Goal: Find specific page/section: Find specific page/section

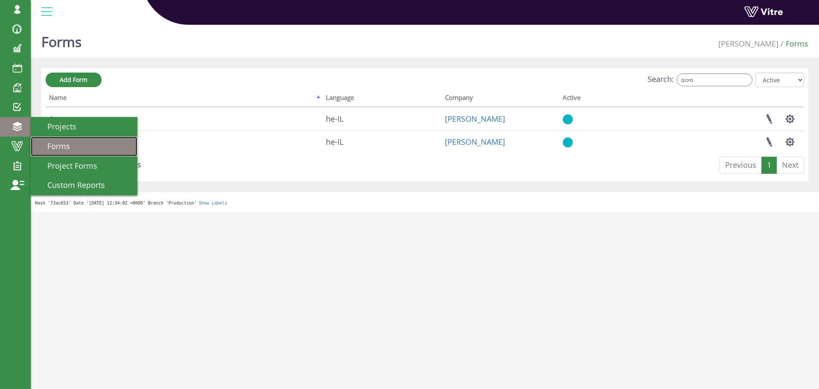
click at [60, 145] on span "Forms" at bounding box center [53, 146] width 33 height 10
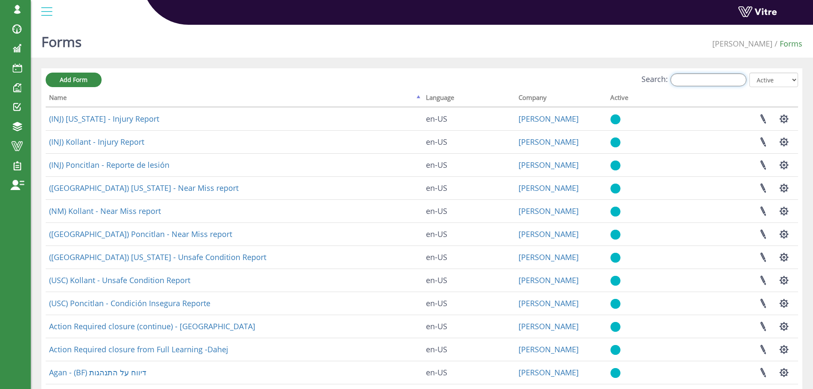
click at [694, 81] on input "Search:" at bounding box center [708, 79] width 76 height 13
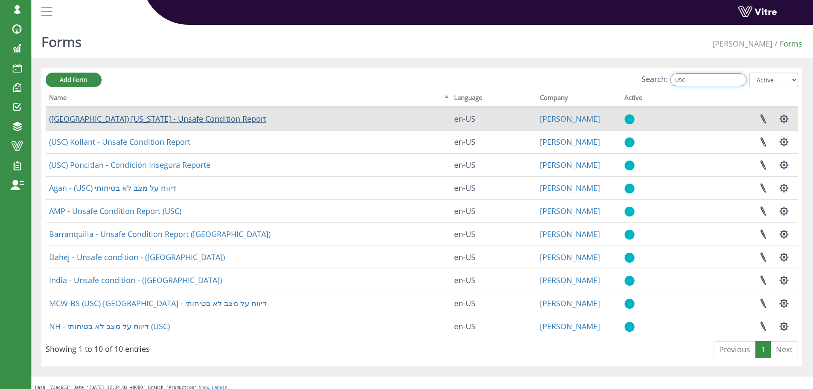
type input "USC"
click at [128, 119] on link "([GEOGRAPHIC_DATA]) [US_STATE] - Unsafe Condition Report" at bounding box center [157, 118] width 217 height 10
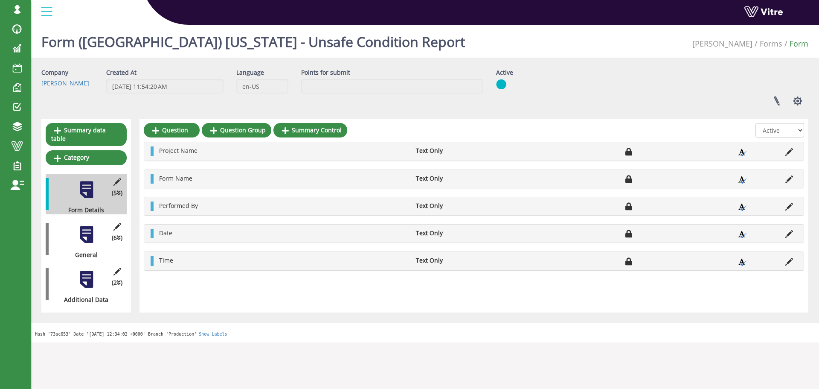
click at [91, 228] on div at bounding box center [86, 234] width 19 height 19
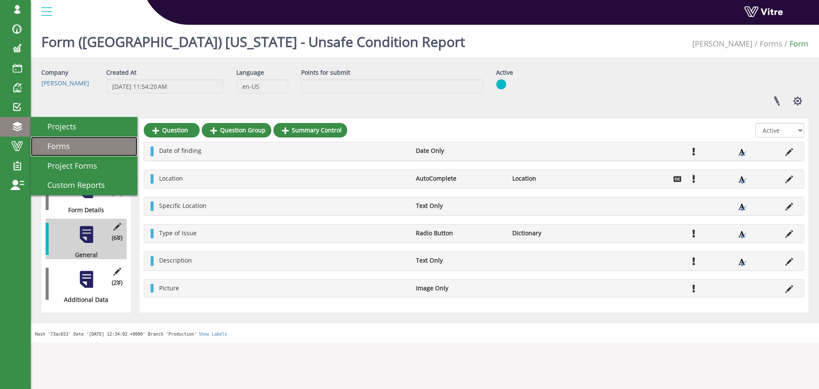
click at [50, 142] on span "Forms" at bounding box center [53, 146] width 33 height 10
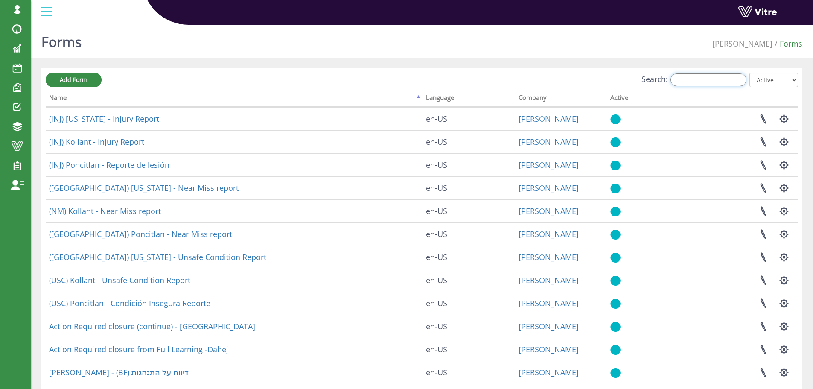
click at [712, 81] on input "Search:" at bounding box center [708, 79] width 76 height 13
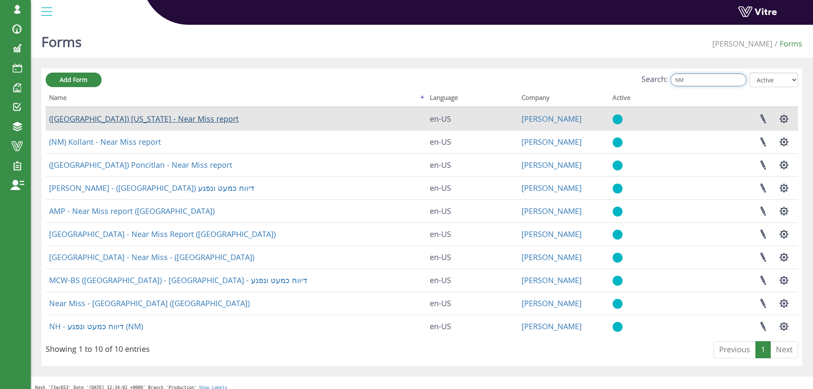
type input "NM"
click at [143, 117] on link "(NM) Georgia - Near Miss report" at bounding box center [143, 118] width 189 height 10
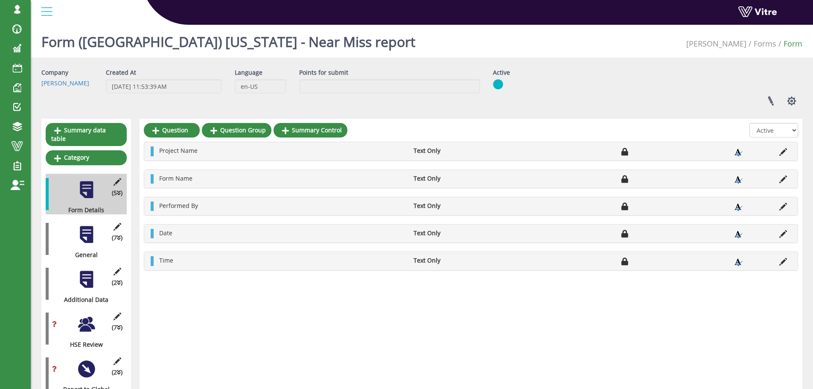
click at [90, 226] on div at bounding box center [86, 234] width 19 height 19
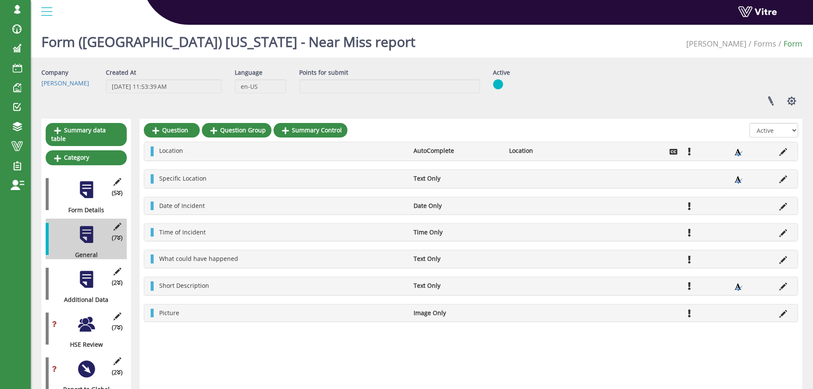
click at [87, 274] on div at bounding box center [86, 279] width 19 height 19
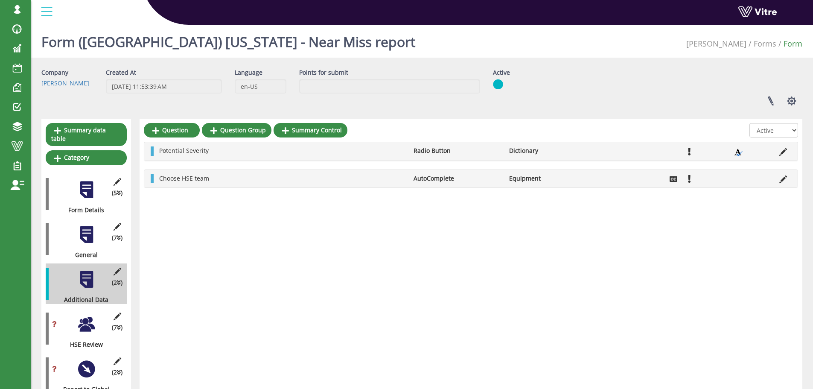
click at [73, 320] on div "(7 ) HSE Review" at bounding box center [86, 328] width 81 height 41
click at [90, 314] on div at bounding box center [86, 323] width 19 height 19
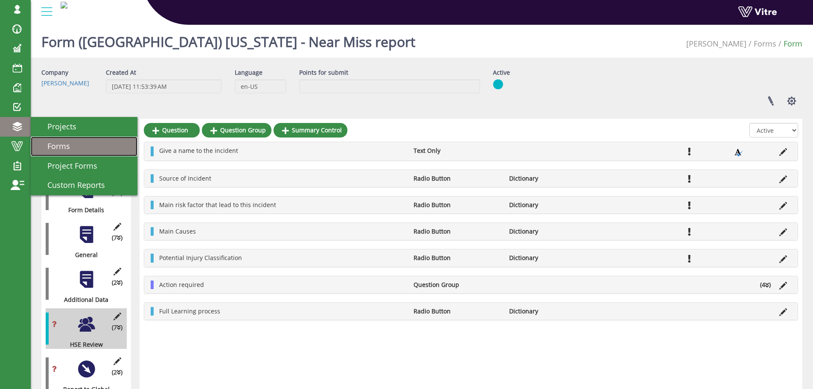
click at [54, 144] on span "Forms" at bounding box center [53, 146] width 33 height 10
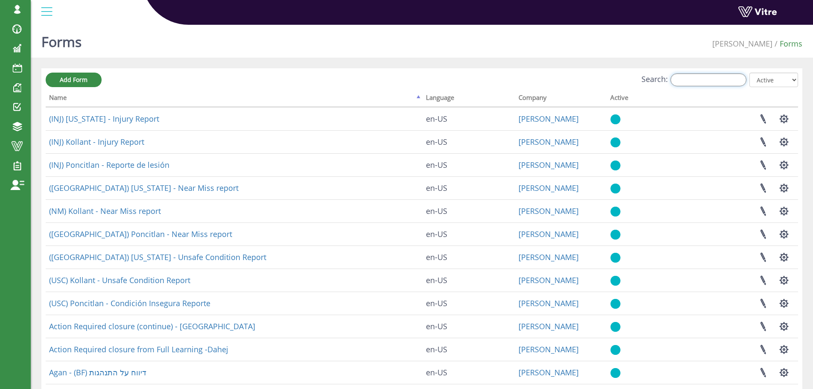
click at [715, 81] on input "Search:" at bounding box center [708, 79] width 76 height 13
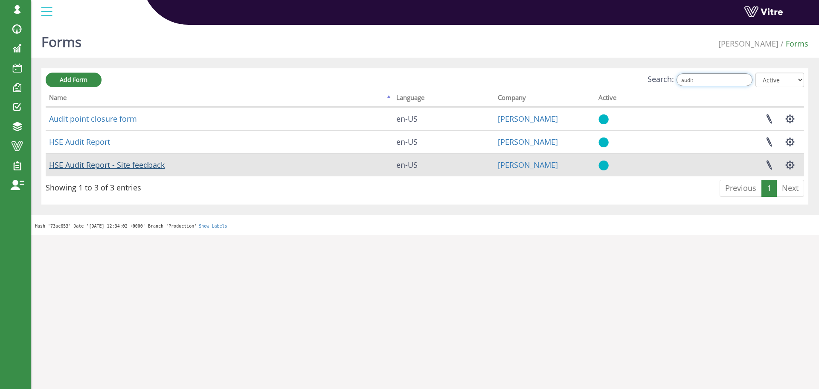
type input "audit"
click at [100, 164] on link "HSE Audit Report - Site feedback" at bounding box center [107, 165] width 116 height 10
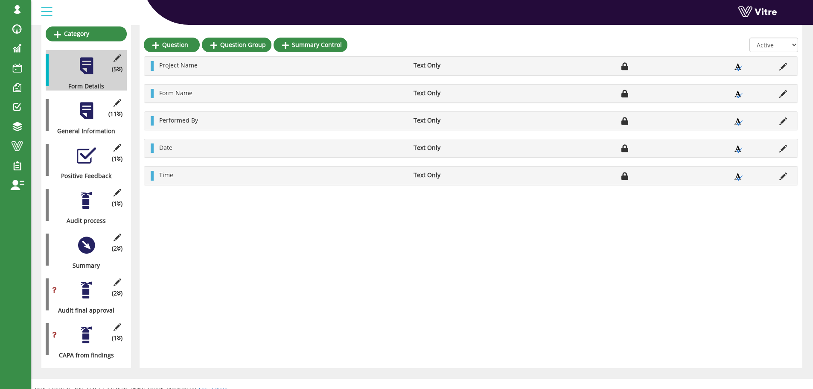
scroll to position [124, 0]
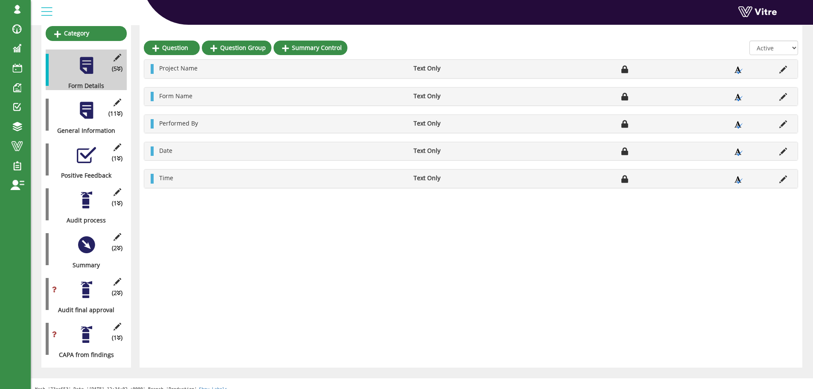
click at [87, 280] on div at bounding box center [86, 289] width 19 height 19
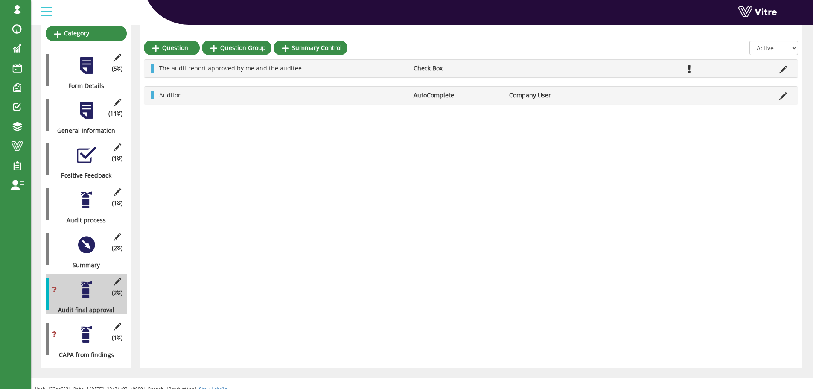
click at [85, 326] on div at bounding box center [86, 334] width 19 height 19
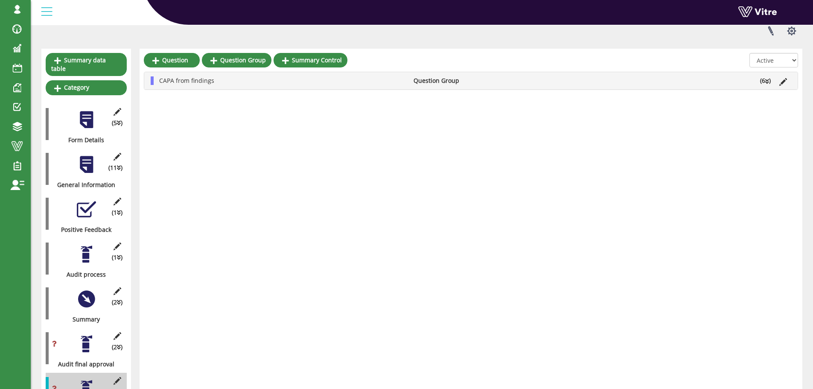
scroll to position [0, 0]
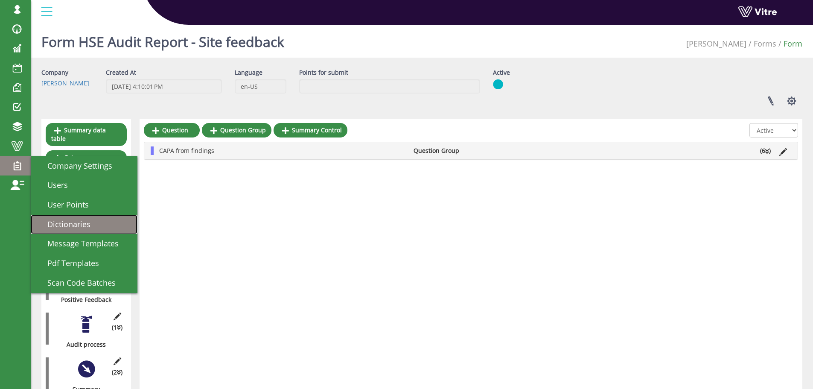
click at [71, 221] on span "Dictionaries" at bounding box center [63, 224] width 53 height 10
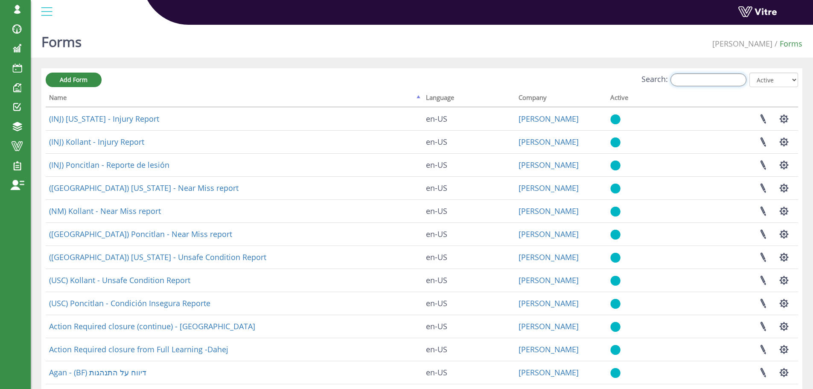
click at [688, 81] on input "Search:" at bounding box center [708, 79] width 76 height 13
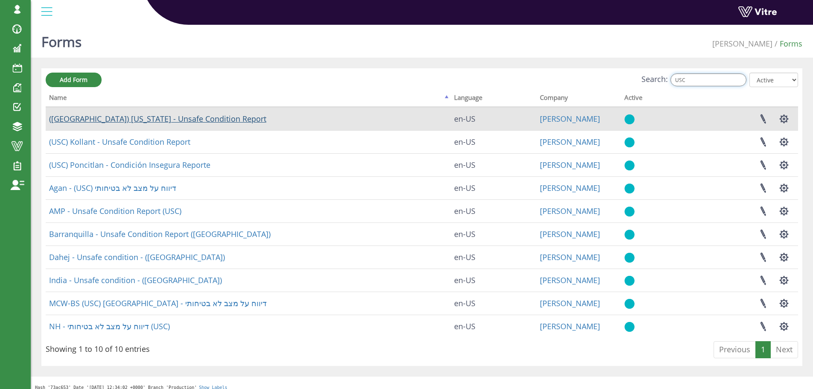
type input "USC"
click at [145, 118] on link "(USC) Georgia - Unsafe Condition Report" at bounding box center [157, 118] width 217 height 10
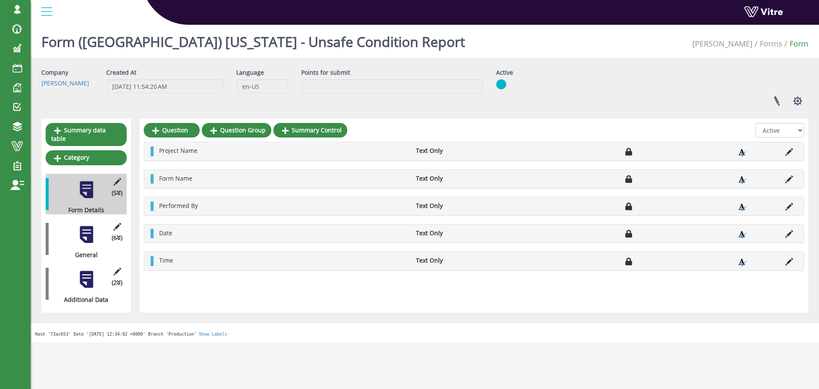
click at [85, 230] on div at bounding box center [86, 234] width 19 height 19
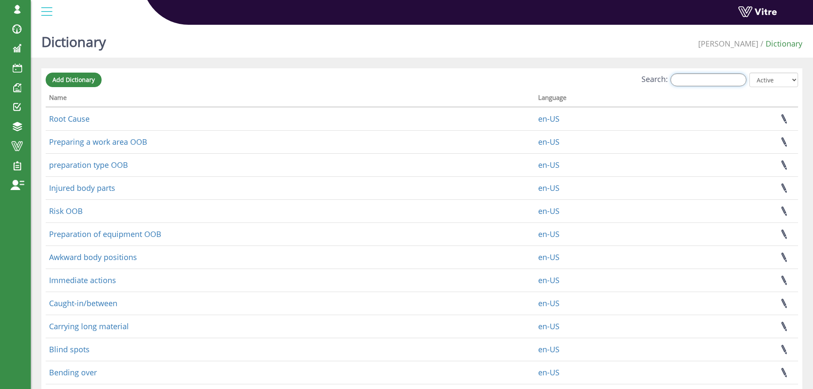
click at [713, 78] on input "Search:" at bounding box center [708, 79] width 76 height 13
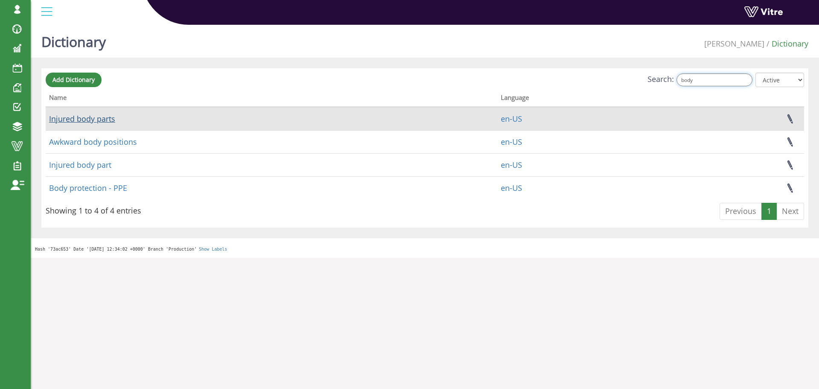
type input "body"
click at [85, 119] on link "Injured body parts" at bounding box center [82, 118] width 66 height 10
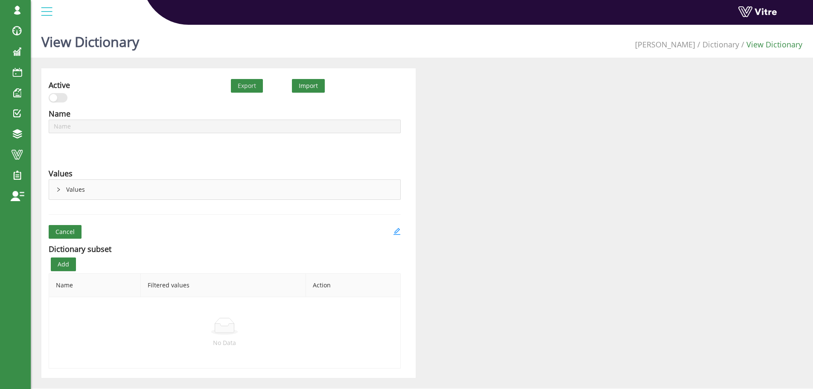
type input "Injured body parts"
click at [59, 189] on icon "right" at bounding box center [58, 189] width 3 height 4
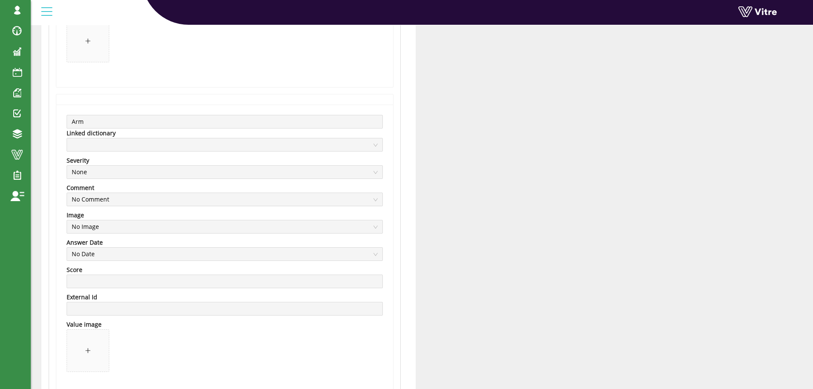
scroll to position [2259, 0]
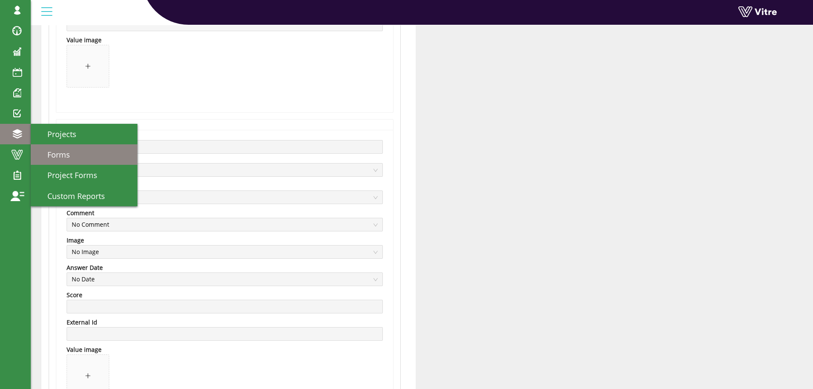
click at [58, 157] on span "Forms" at bounding box center [53, 154] width 33 height 10
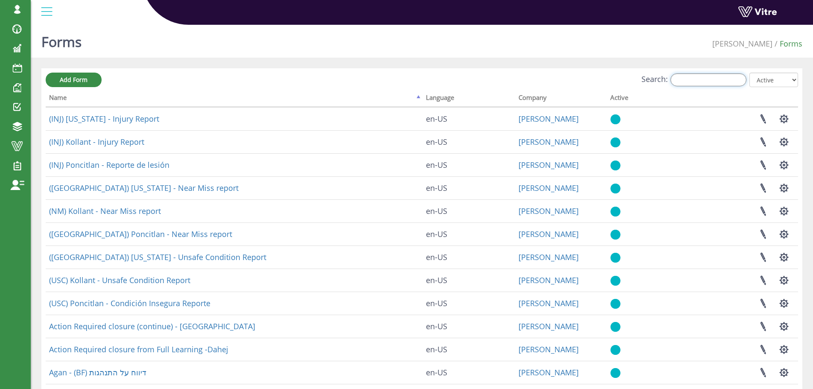
click at [688, 81] on input "Search:" at bounding box center [708, 79] width 76 height 13
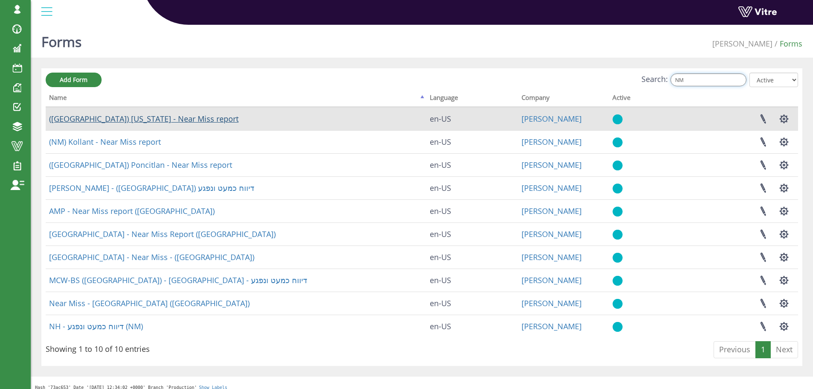
type input "NM"
click at [142, 119] on link "(NM) Georgia - Near Miss report" at bounding box center [143, 118] width 189 height 10
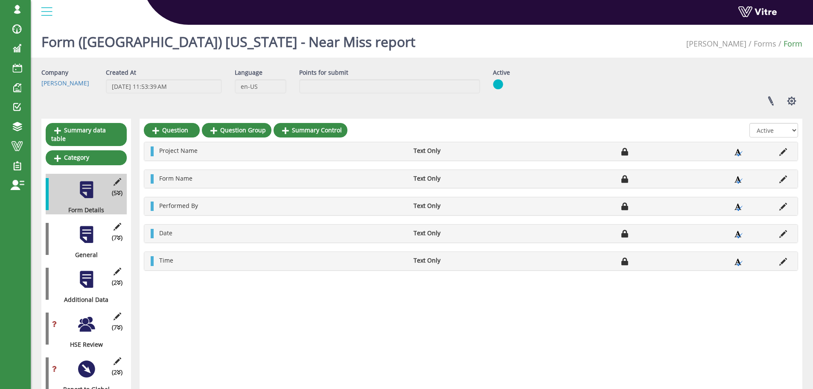
click at [85, 225] on div at bounding box center [86, 234] width 19 height 19
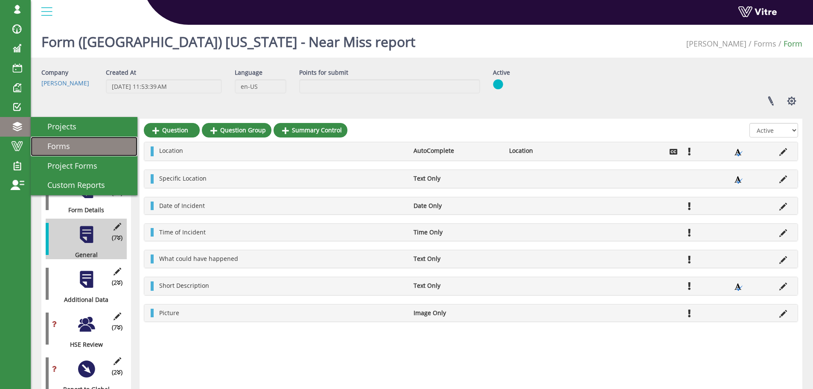
click at [66, 146] on span "Forms" at bounding box center [53, 146] width 33 height 10
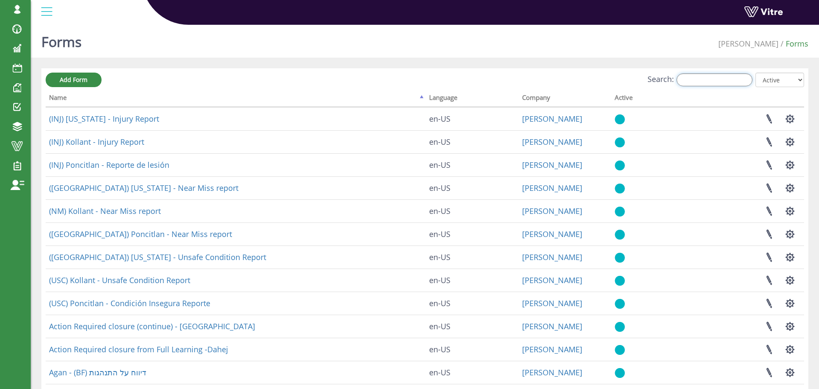
click at [704, 80] on input "Search:" at bounding box center [715, 79] width 76 height 13
type input "S"
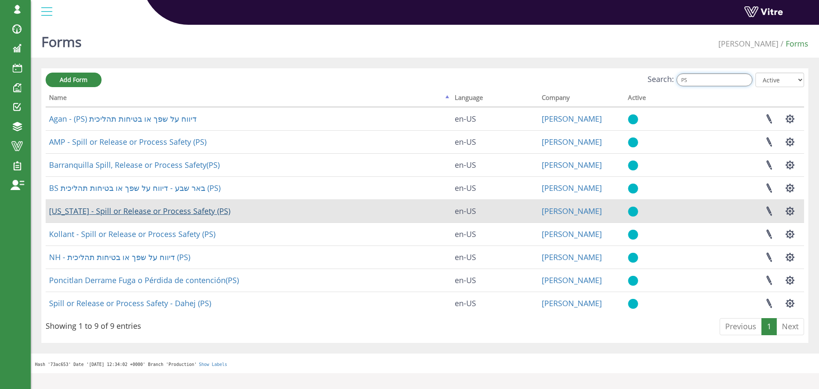
type input "PS"
click at [110, 210] on link "[US_STATE] - Spill or Release or Process Safety (PS)" at bounding box center [139, 211] width 181 height 10
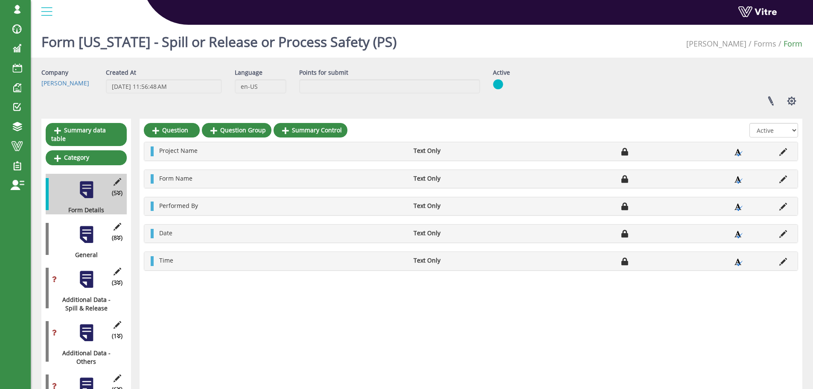
click at [87, 226] on div at bounding box center [86, 234] width 19 height 19
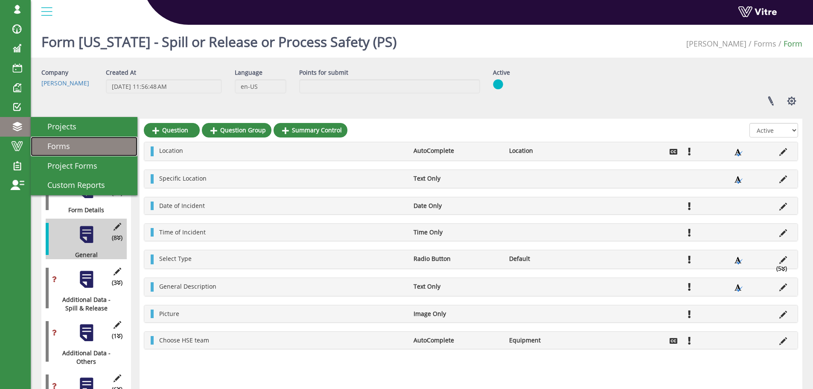
click at [65, 143] on span "Forms" at bounding box center [53, 146] width 33 height 10
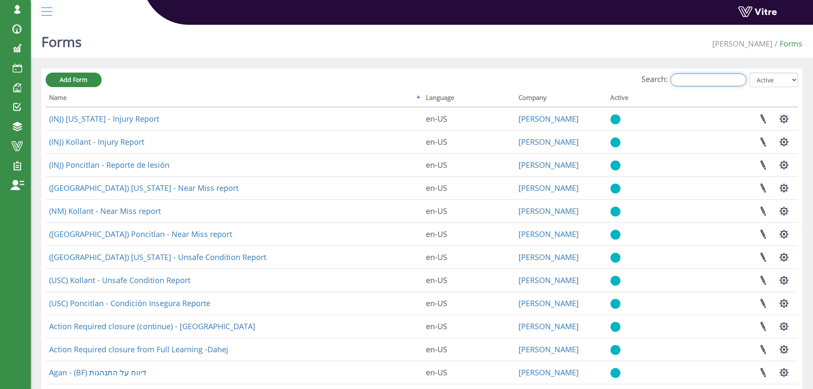
click at [705, 79] on input "Search:" at bounding box center [708, 79] width 76 height 13
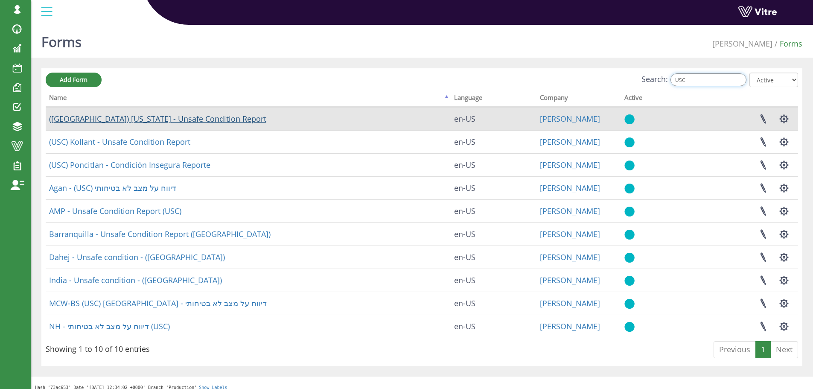
type input "USC"
click at [144, 119] on link "([GEOGRAPHIC_DATA]) [US_STATE] - Unsafe Condition Report" at bounding box center [157, 118] width 217 height 10
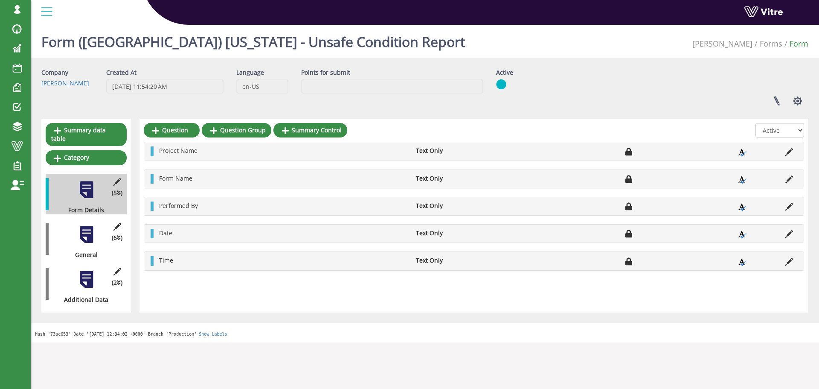
click at [90, 227] on div at bounding box center [86, 234] width 19 height 19
